Goal: Navigation & Orientation: Find specific page/section

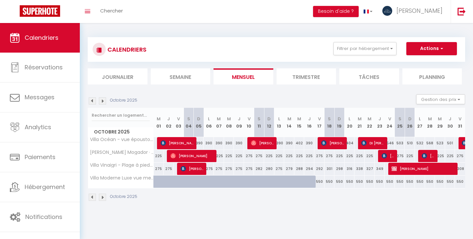
click at [91, 100] on img at bounding box center [92, 100] width 7 height 7
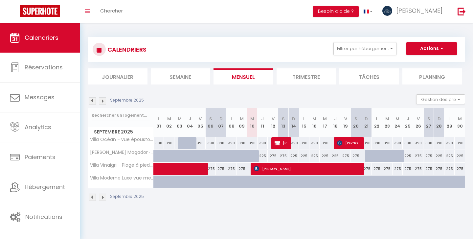
click at [104, 100] on img at bounding box center [102, 100] width 7 height 7
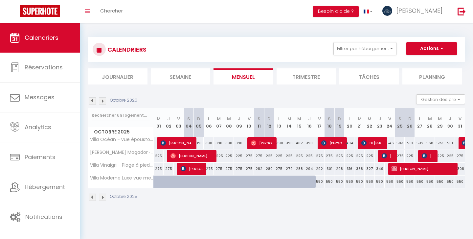
click at [104, 100] on img at bounding box center [102, 100] width 7 height 7
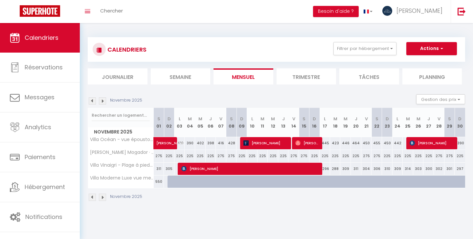
click at [103, 100] on img at bounding box center [102, 100] width 7 height 7
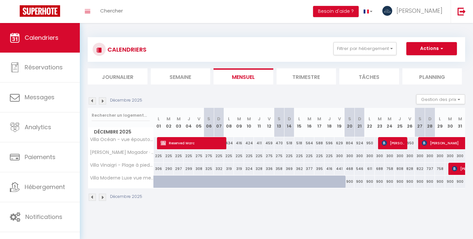
click at [102, 100] on img at bounding box center [102, 100] width 7 height 7
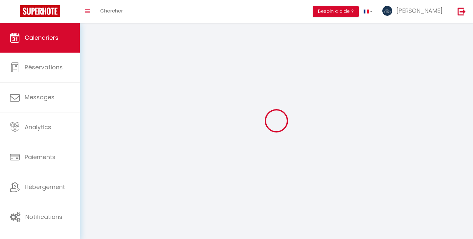
click at [102, 100] on div at bounding box center [277, 121] width 378 height 180
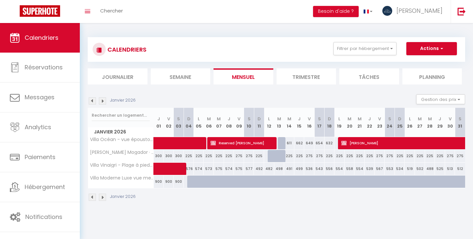
click at [101, 101] on img at bounding box center [102, 100] width 7 height 7
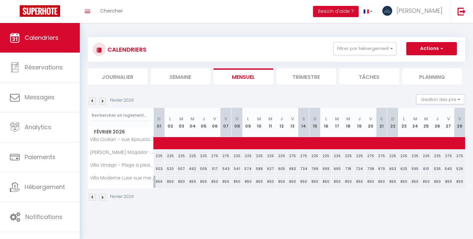
click at [103, 101] on img at bounding box center [102, 100] width 7 height 7
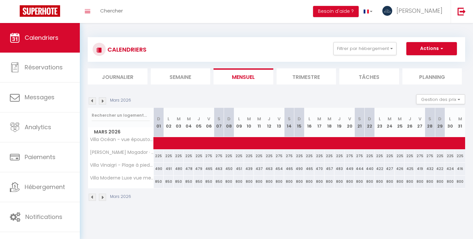
click at [103, 101] on img at bounding box center [102, 100] width 7 height 7
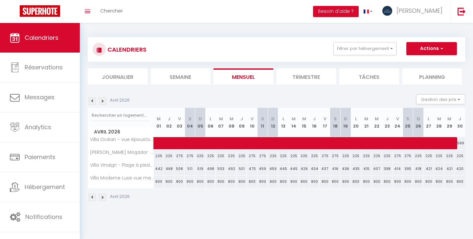
click at [103, 101] on img at bounding box center [102, 100] width 7 height 7
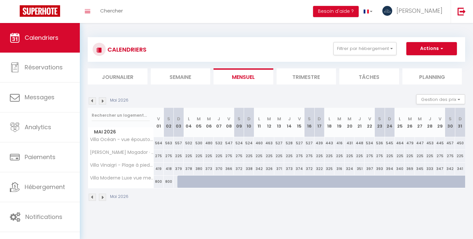
click at [103, 103] on img at bounding box center [102, 100] width 7 height 7
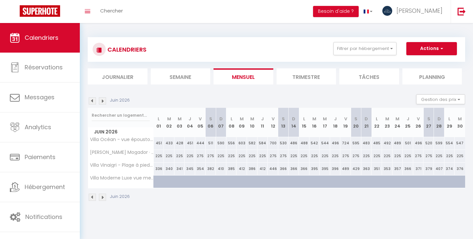
click at [103, 100] on img at bounding box center [102, 100] width 7 height 7
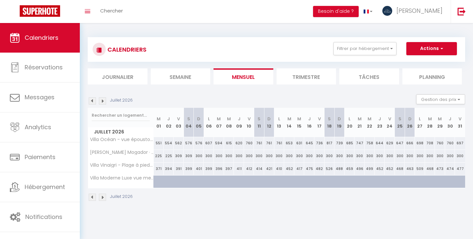
click at [92, 103] on img at bounding box center [92, 100] width 7 height 7
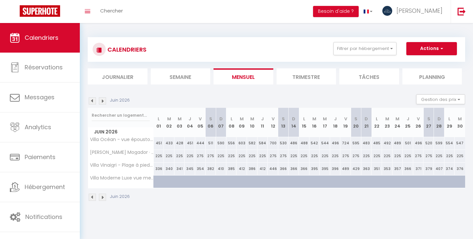
click at [92, 103] on img at bounding box center [92, 100] width 7 height 7
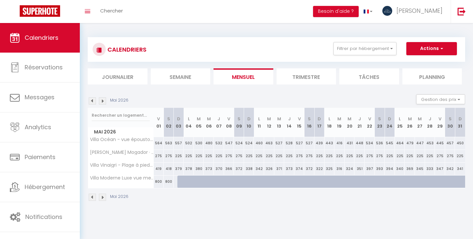
click at [92, 103] on img at bounding box center [92, 100] width 7 height 7
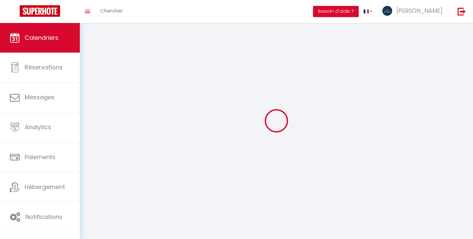
click at [92, 103] on div at bounding box center [277, 121] width 378 height 180
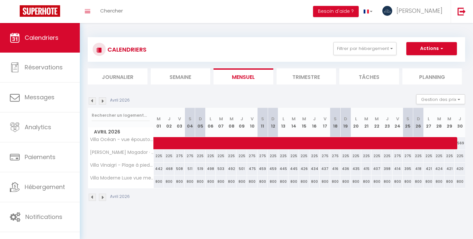
click at [92, 103] on img at bounding box center [92, 100] width 7 height 7
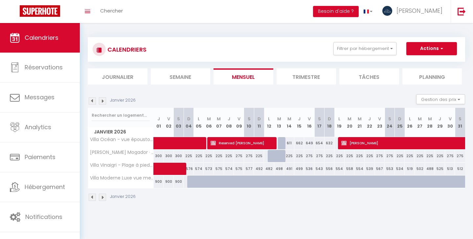
click at [92, 103] on img at bounding box center [92, 100] width 7 height 7
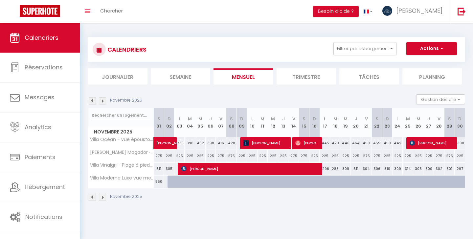
click at [92, 103] on img at bounding box center [92, 100] width 7 height 7
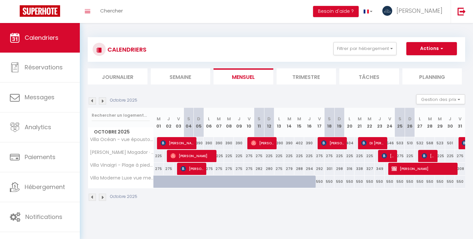
click at [92, 103] on img at bounding box center [92, 100] width 7 height 7
